Goal: Task Accomplishment & Management: Manage account settings

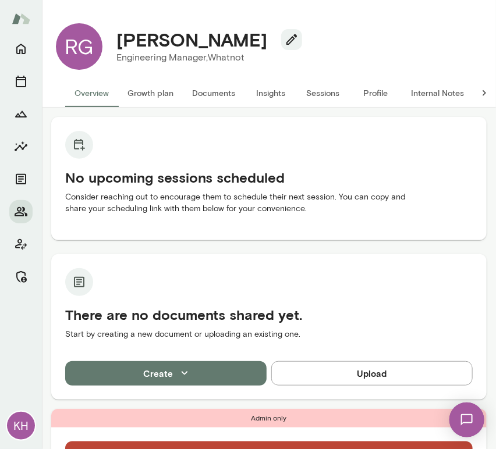
scroll to position [179, 0]
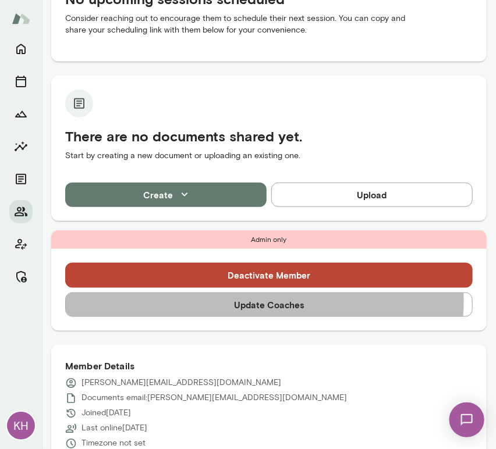
click at [214, 300] on button "Update Coaches" at bounding box center [268, 305] width 407 height 24
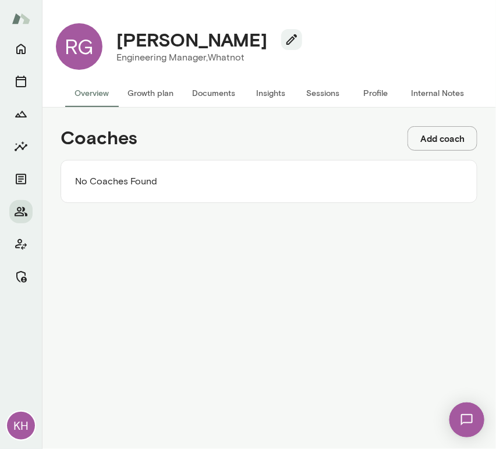
click at [439, 143] on button "Add coach" at bounding box center [442, 138] width 70 height 24
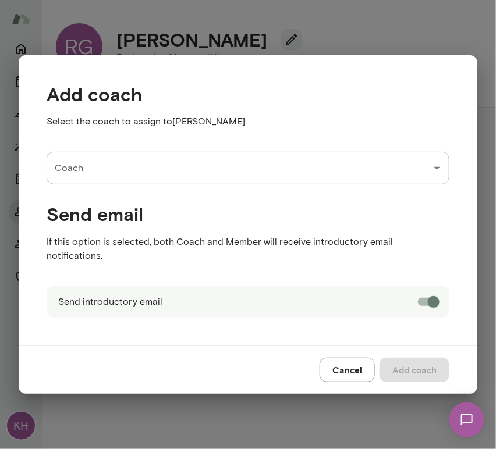
click at [129, 172] on input "Coach" at bounding box center [239, 168] width 375 height 22
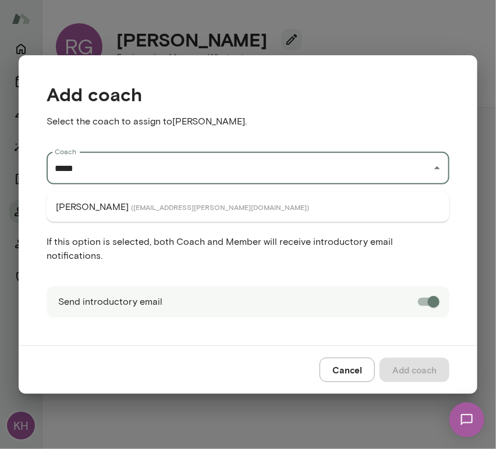
click at [123, 201] on li "Nancy Alsip ( nancyalsip@mento.co )" at bounding box center [248, 207] width 403 height 21
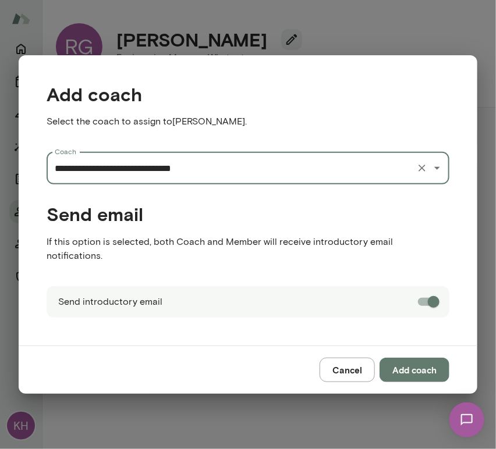
type input "**********"
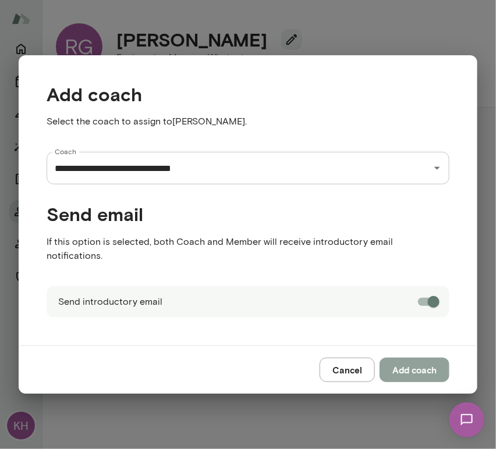
click at [408, 362] on button "Add coach" at bounding box center [414, 370] width 70 height 24
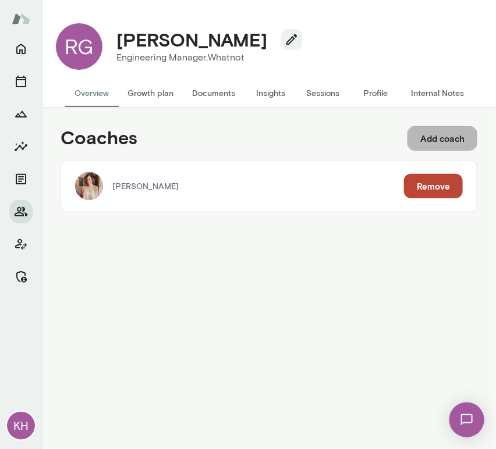
click at [431, 143] on button "Add coach" at bounding box center [442, 138] width 70 height 24
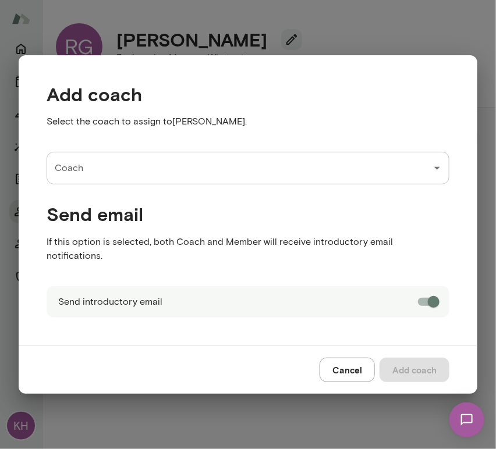
click at [188, 177] on input "Coach" at bounding box center [239, 168] width 375 height 22
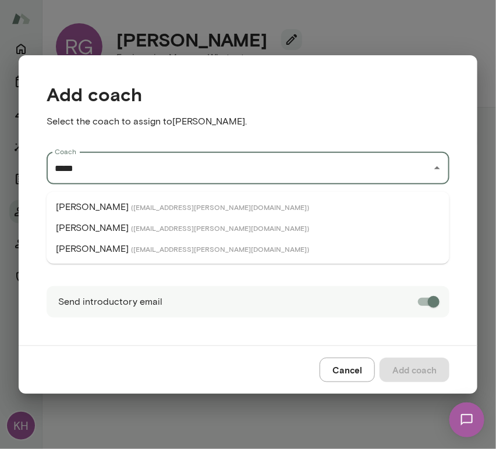
click at [136, 226] on span "( brianlawrence@mento.co )" at bounding box center [220, 227] width 178 height 9
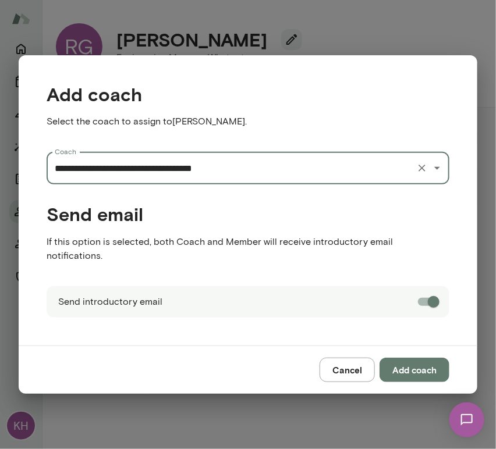
type input "**********"
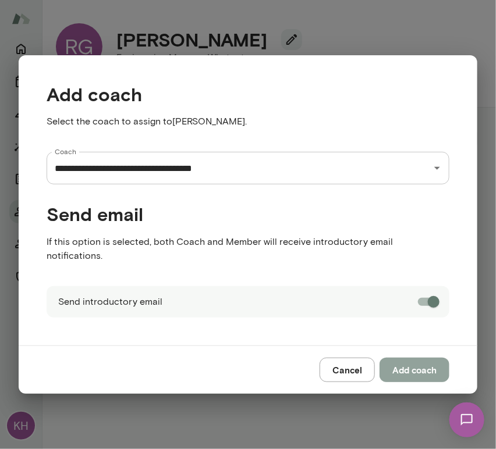
click at [418, 358] on button "Add coach" at bounding box center [414, 370] width 70 height 24
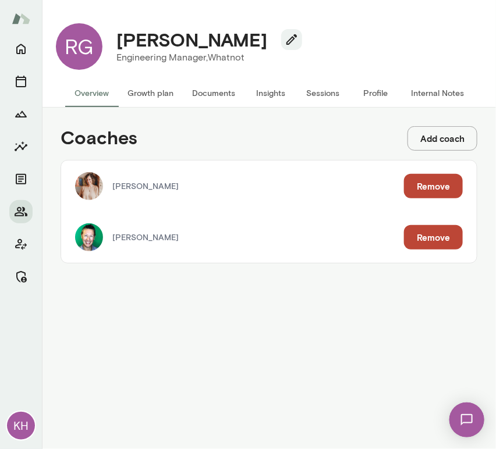
click at [310, 94] on button "Sessions" at bounding box center [323, 93] width 52 height 28
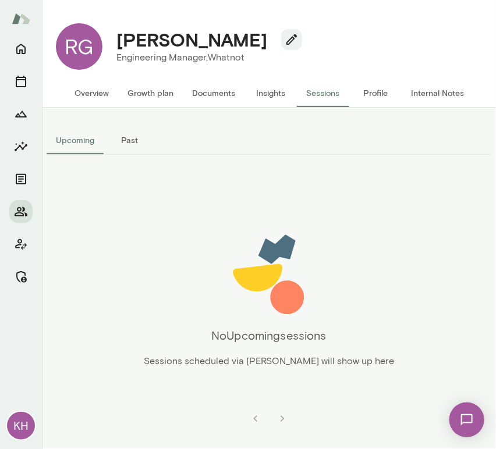
click at [433, 98] on button "Internal Notes" at bounding box center [437, 93] width 72 height 28
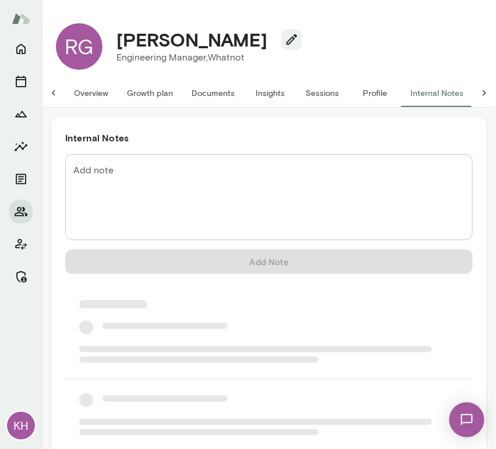
scroll to position [0, 9]
click at [154, 173] on textarea "Add note" at bounding box center [268, 197] width 391 height 67
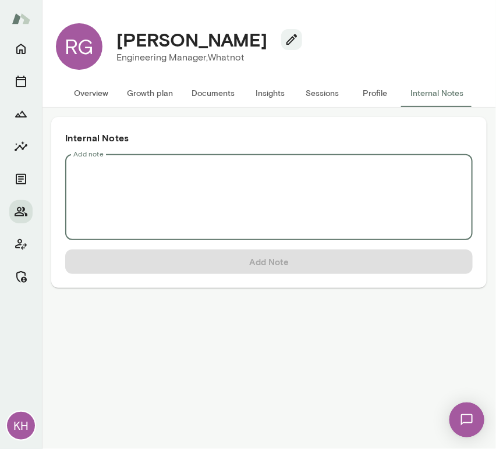
scroll to position [0, 0]
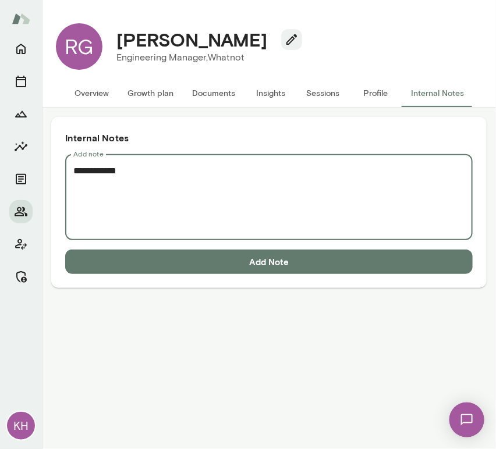
click at [105, 187] on textarea "**********" at bounding box center [268, 197] width 391 height 67
paste textarea "**********"
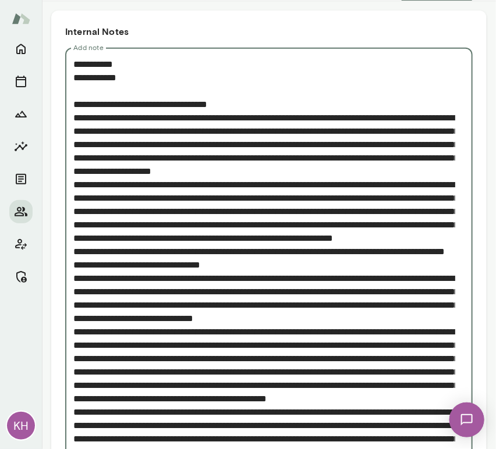
scroll to position [84, 0]
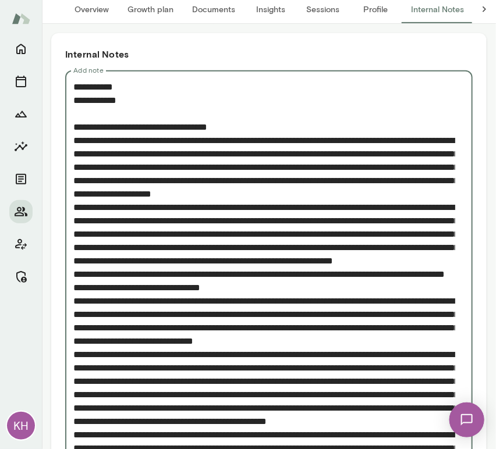
click at [73, 221] on textarea "Add note" at bounding box center [264, 334] width 382 height 508
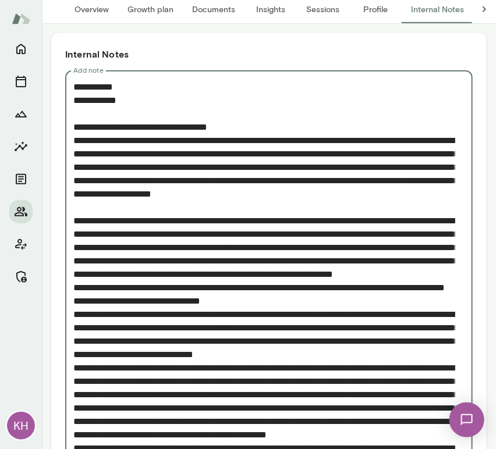
click at [74, 340] on textarea "Add note" at bounding box center [264, 341] width 382 height 522
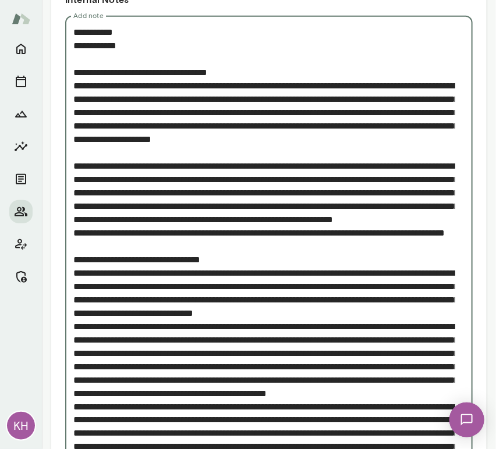
scroll to position [151, 0]
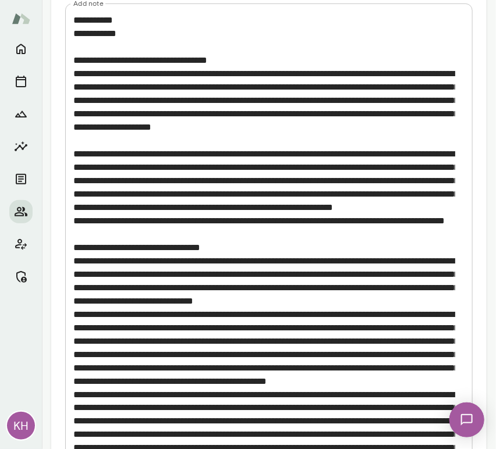
click at [72, 364] on div "* Add note" at bounding box center [268, 280] width 407 height 554
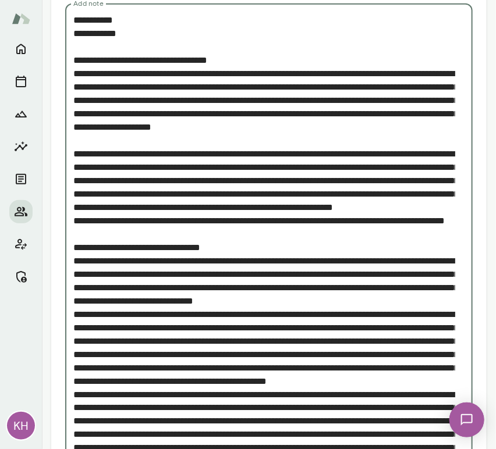
click at [74, 367] on textarea "Add note" at bounding box center [264, 280] width 382 height 535
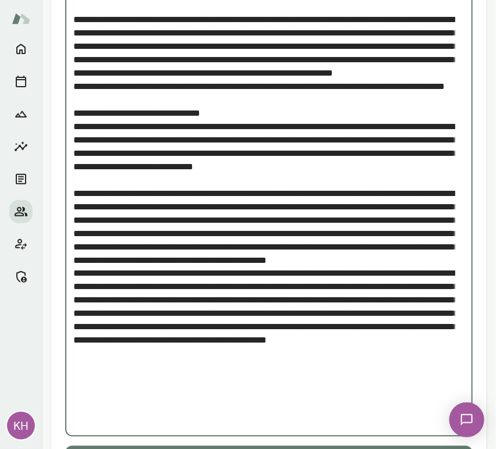
scroll to position [319, 0]
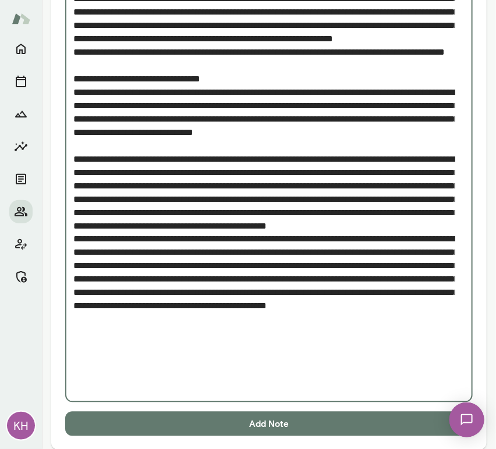
click at [76, 311] on textarea "Add note" at bounding box center [264, 119] width 382 height 549
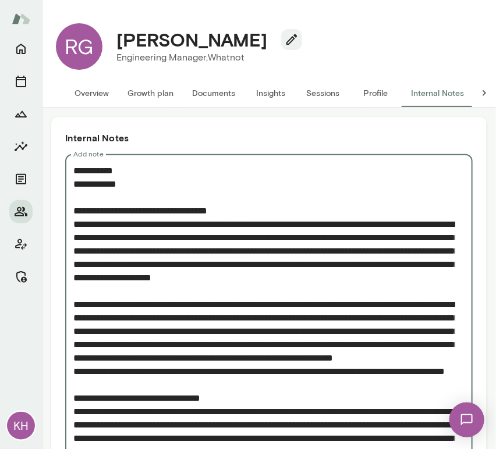
scroll to position [343, 0]
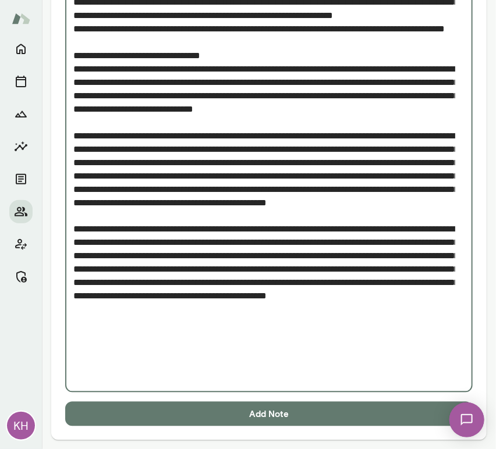
type textarea "**********"
click at [211, 413] on button "Add Note" at bounding box center [268, 414] width 407 height 24
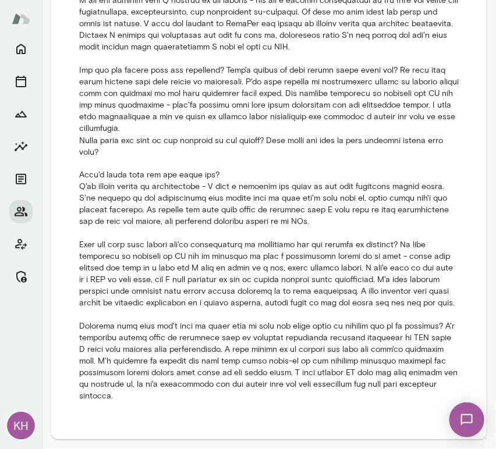
scroll to position [0, 0]
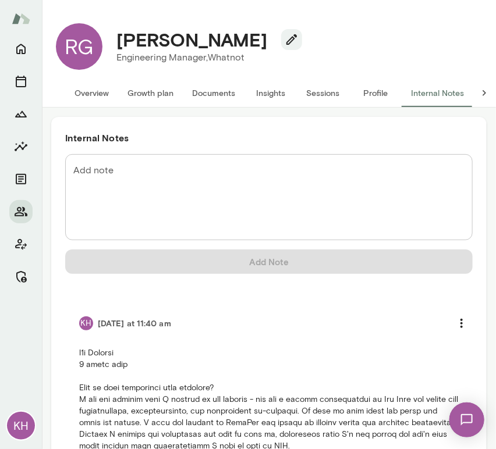
click at [325, 102] on button "Sessions" at bounding box center [323, 93] width 52 height 28
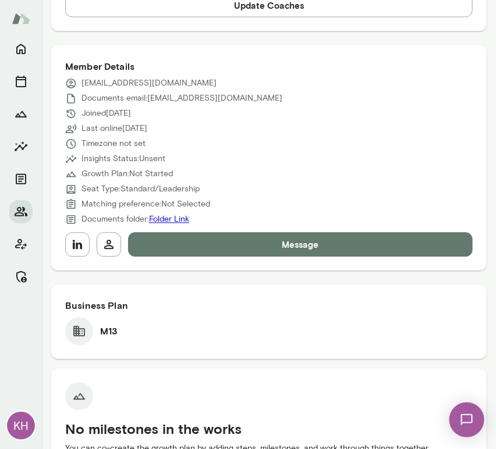
scroll to position [478, 0]
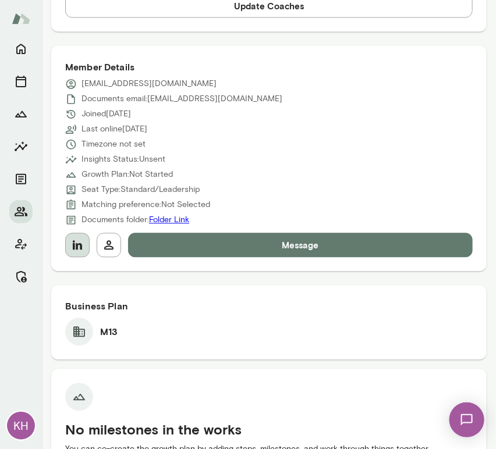
click at [81, 247] on icon "button" at bounding box center [77, 245] width 9 height 9
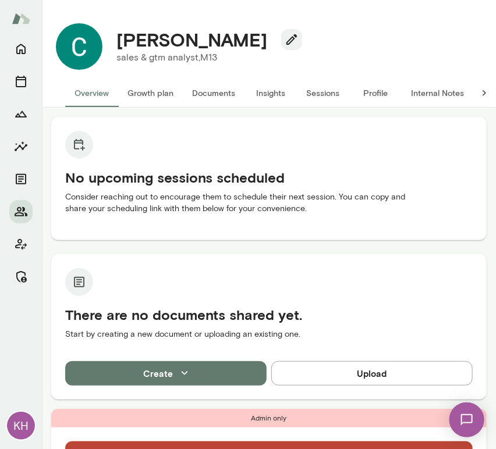
scroll to position [157, 0]
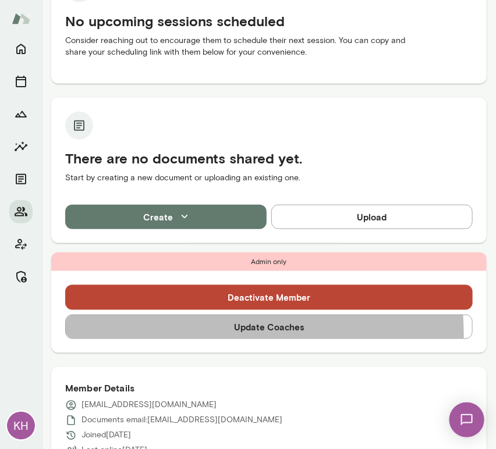
click at [169, 335] on button "Update Coaches" at bounding box center [268, 327] width 407 height 24
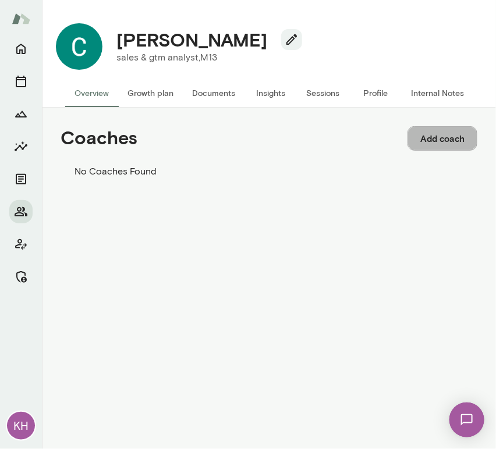
click at [419, 141] on button "Add coach" at bounding box center [442, 138] width 70 height 24
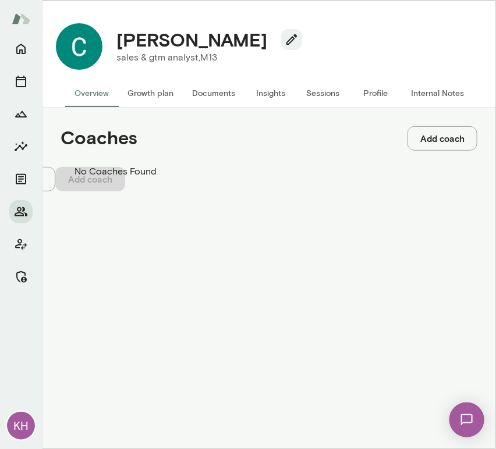
click at [83, 64] on input "Coach" at bounding box center [41, 58] width 83 height 12
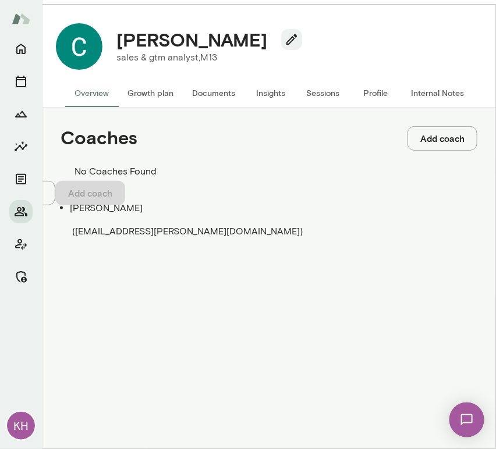
click at [182, 226] on span "( andreamayendia@mento.co )" at bounding box center [187, 231] width 230 height 11
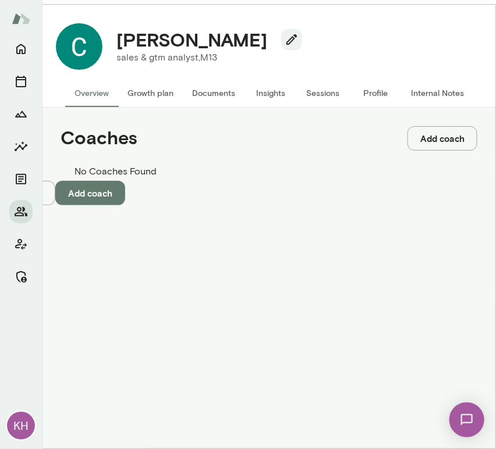
type input "**********"
click at [125, 205] on button "Add coach" at bounding box center [90, 193] width 70 height 24
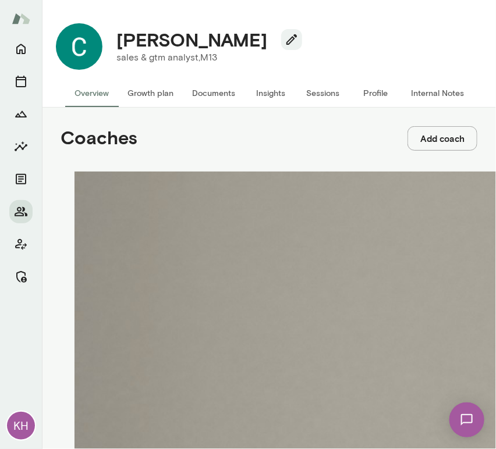
click at [321, 94] on button "Sessions" at bounding box center [323, 93] width 52 height 28
